Goal: Task Accomplishment & Management: Manage account settings

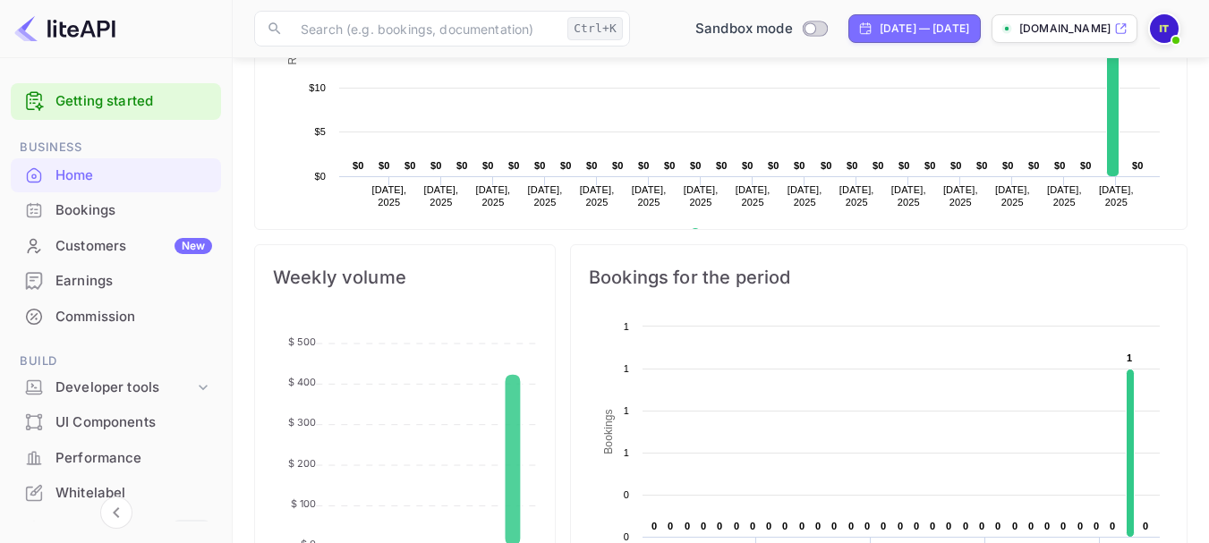
scroll to position [469, 0]
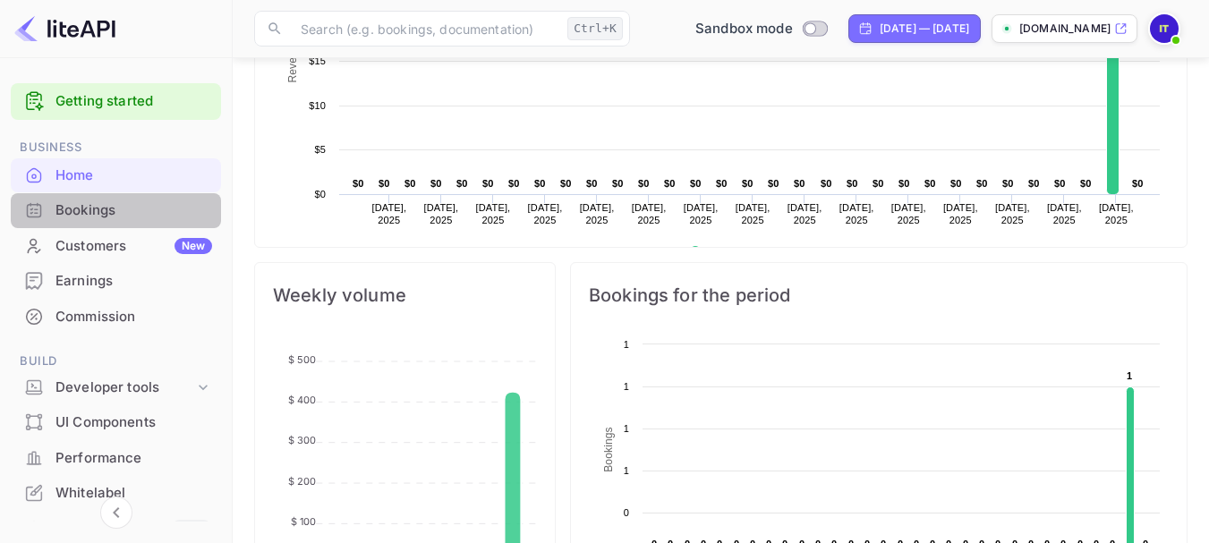
click at [132, 204] on div "Bookings" at bounding box center [133, 211] width 157 height 21
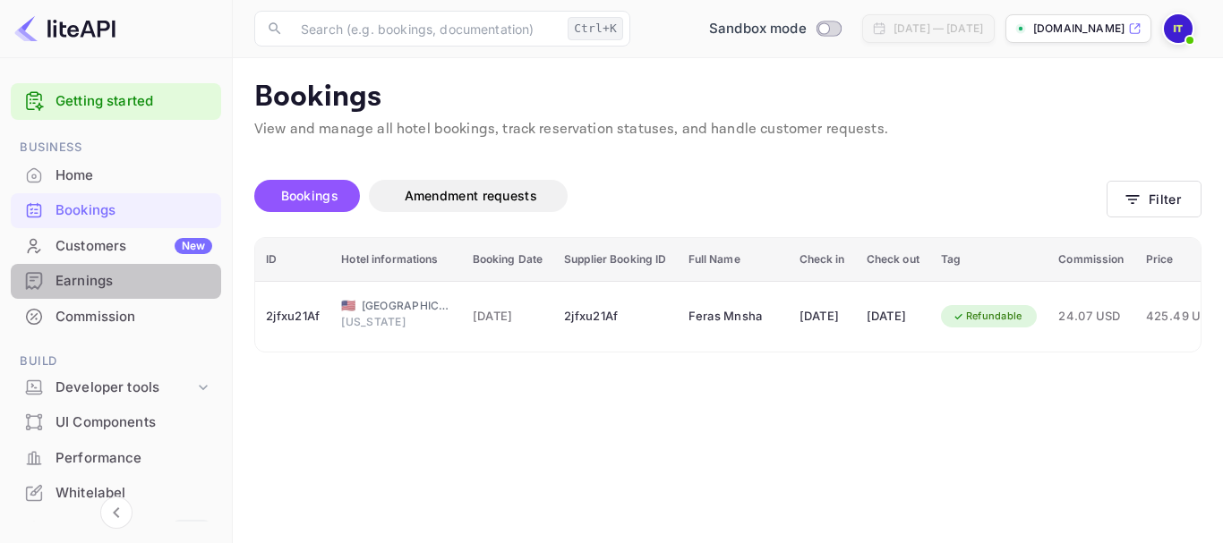
click at [137, 276] on div "Earnings" at bounding box center [133, 281] width 157 height 21
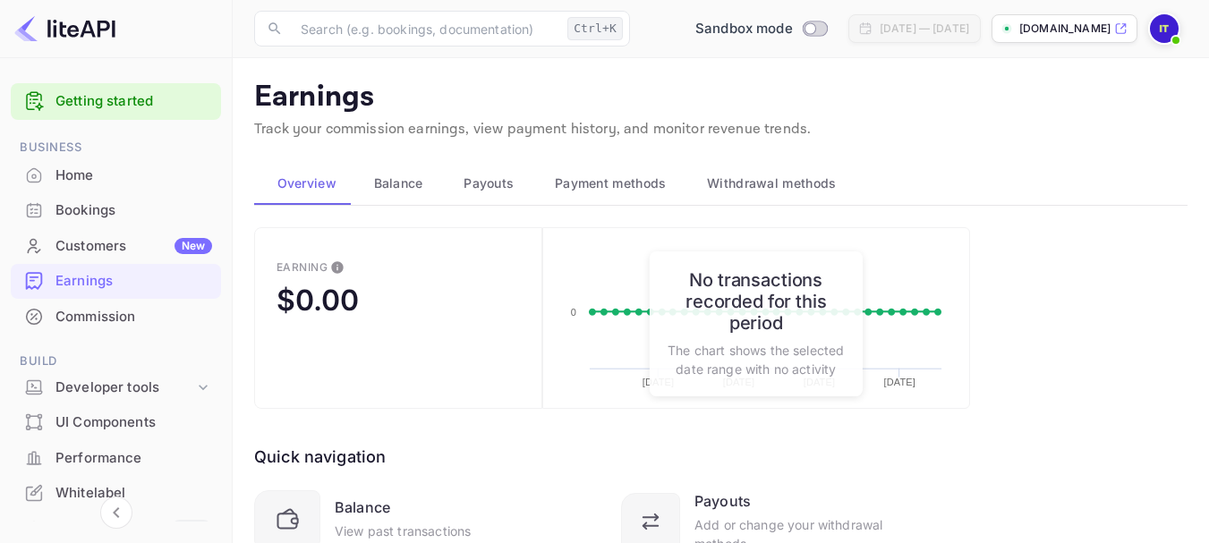
click at [667, 486] on div "Quick navigation Balance View past transactions Payouts Add or change your with…" at bounding box center [612, 521] width 716 height 225
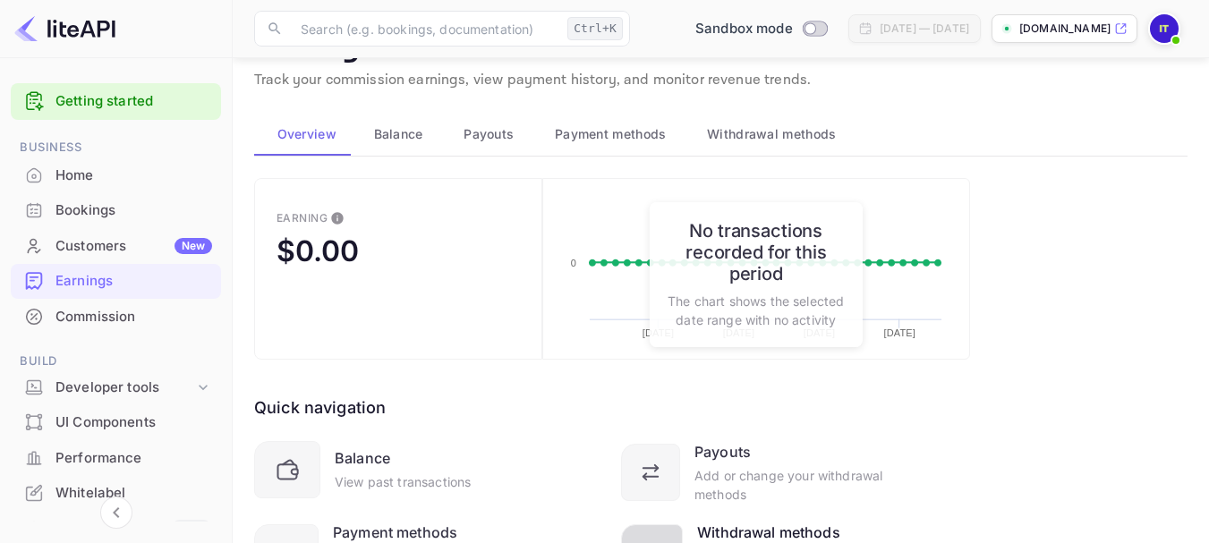
scroll to position [47, 0]
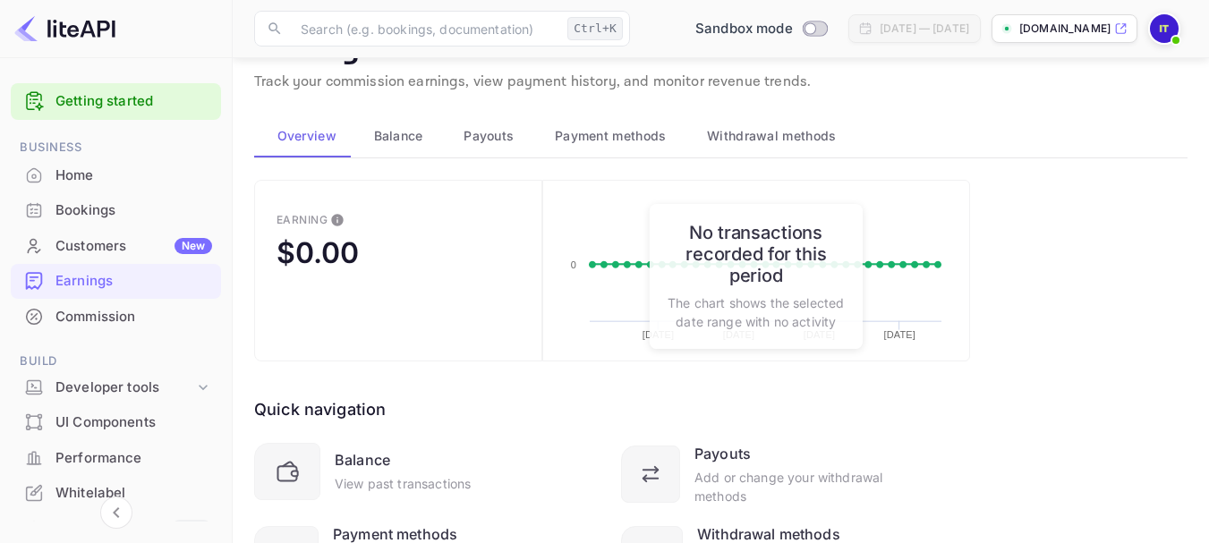
click at [114, 195] on div "Bookings" at bounding box center [116, 210] width 210 height 35
